Goal: Information Seeking & Learning: Learn about a topic

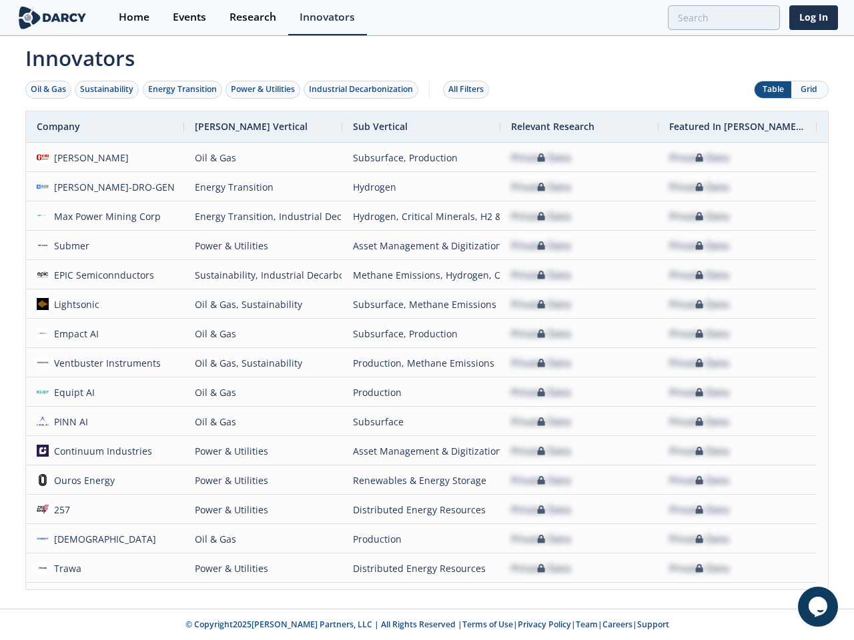
click at [49, 89] on div "Oil & Gas" at bounding box center [48, 89] width 35 height 12
click at [107, 89] on div "Sustainability" at bounding box center [106, 89] width 53 height 12
click at [183, 89] on div "Energy Transition" at bounding box center [182, 89] width 69 height 12
click at [264, 89] on div "Power & Utilities" at bounding box center [263, 89] width 64 height 12
click at [364, 89] on div "Industrial Decarbonization" at bounding box center [361, 89] width 104 height 12
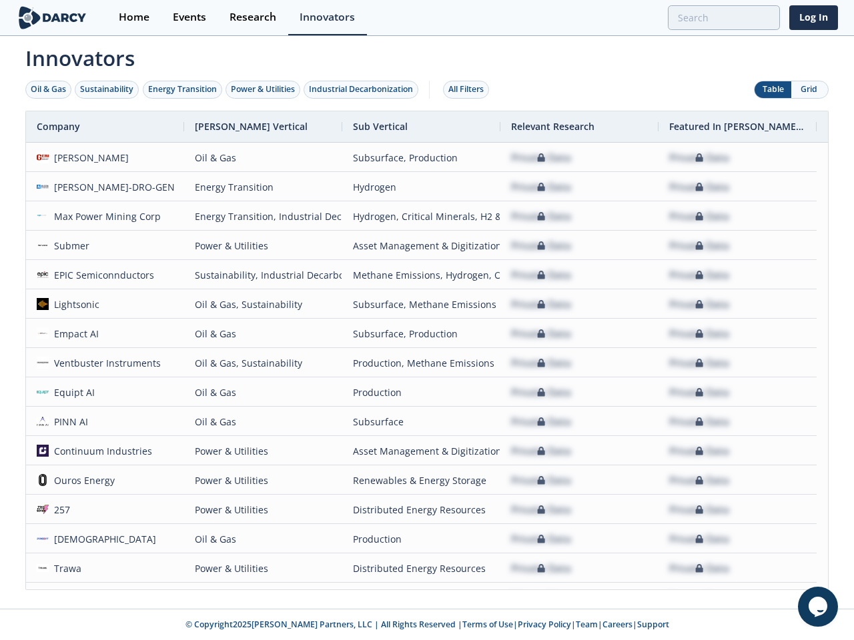
click at [470, 89] on div "All Filters" at bounding box center [465, 89] width 35 height 12
